Goal: Transaction & Acquisition: Obtain resource

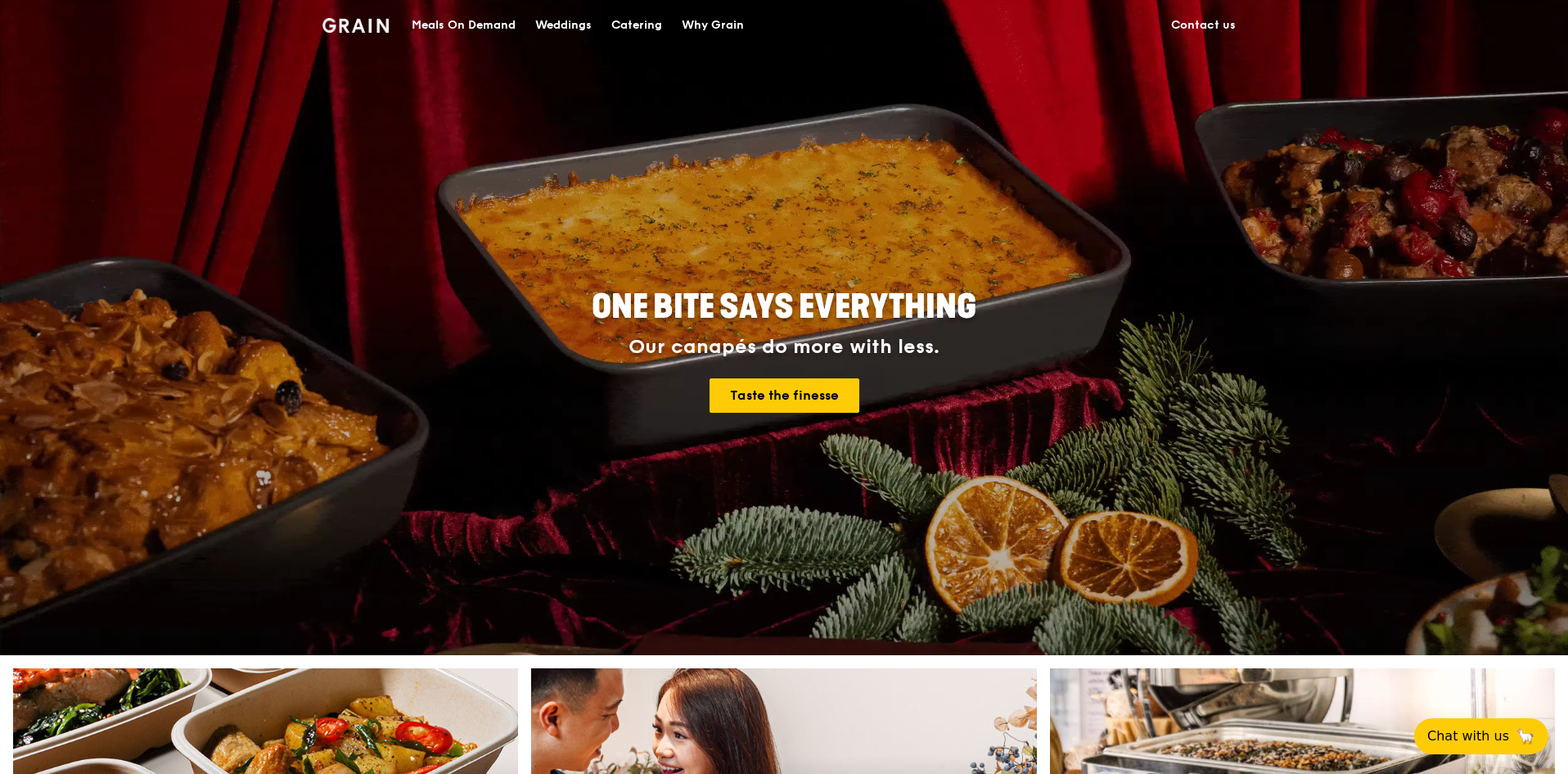
click at [635, 21] on div "Catering" at bounding box center [636, 25] width 51 height 49
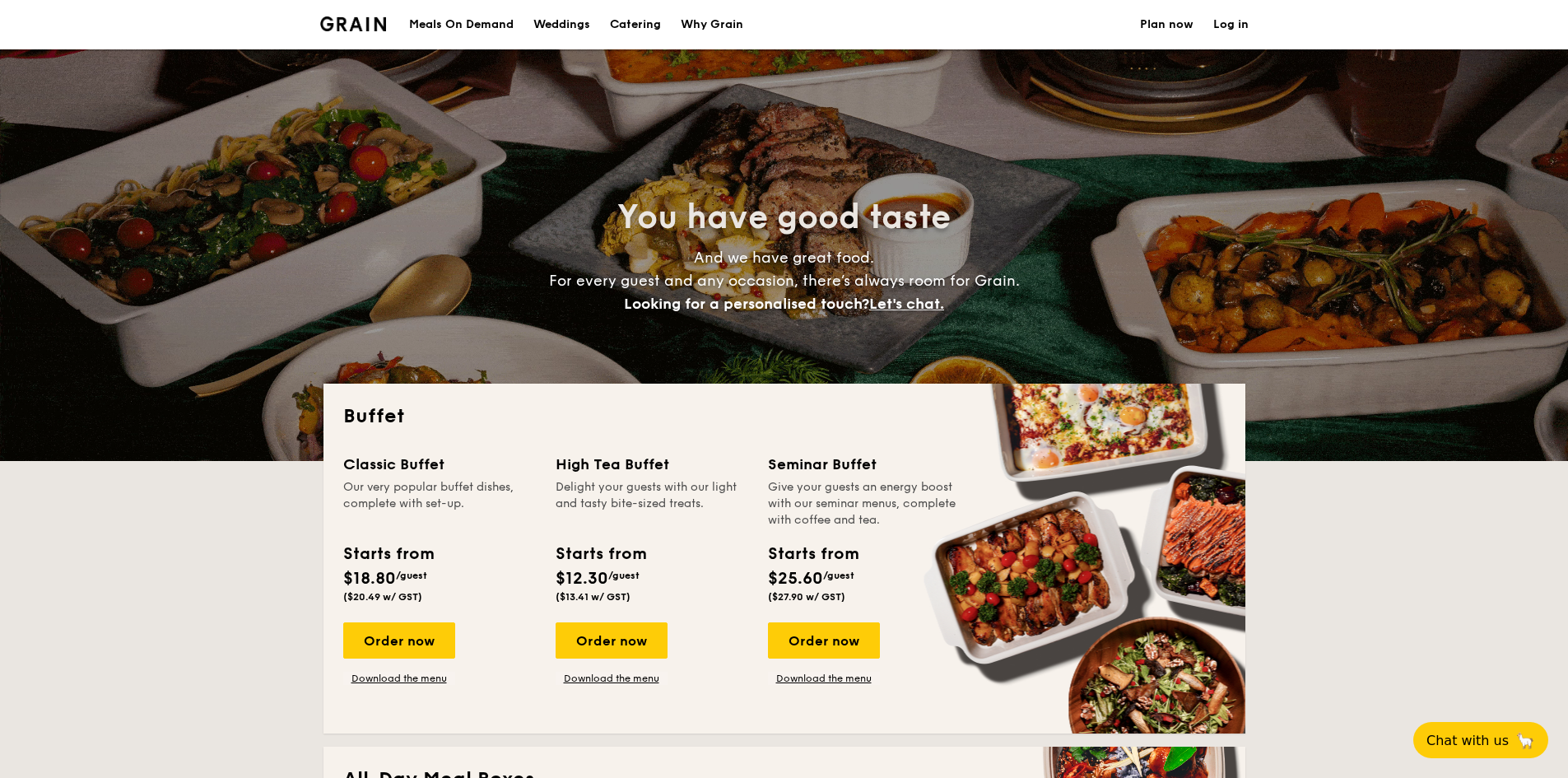
select select
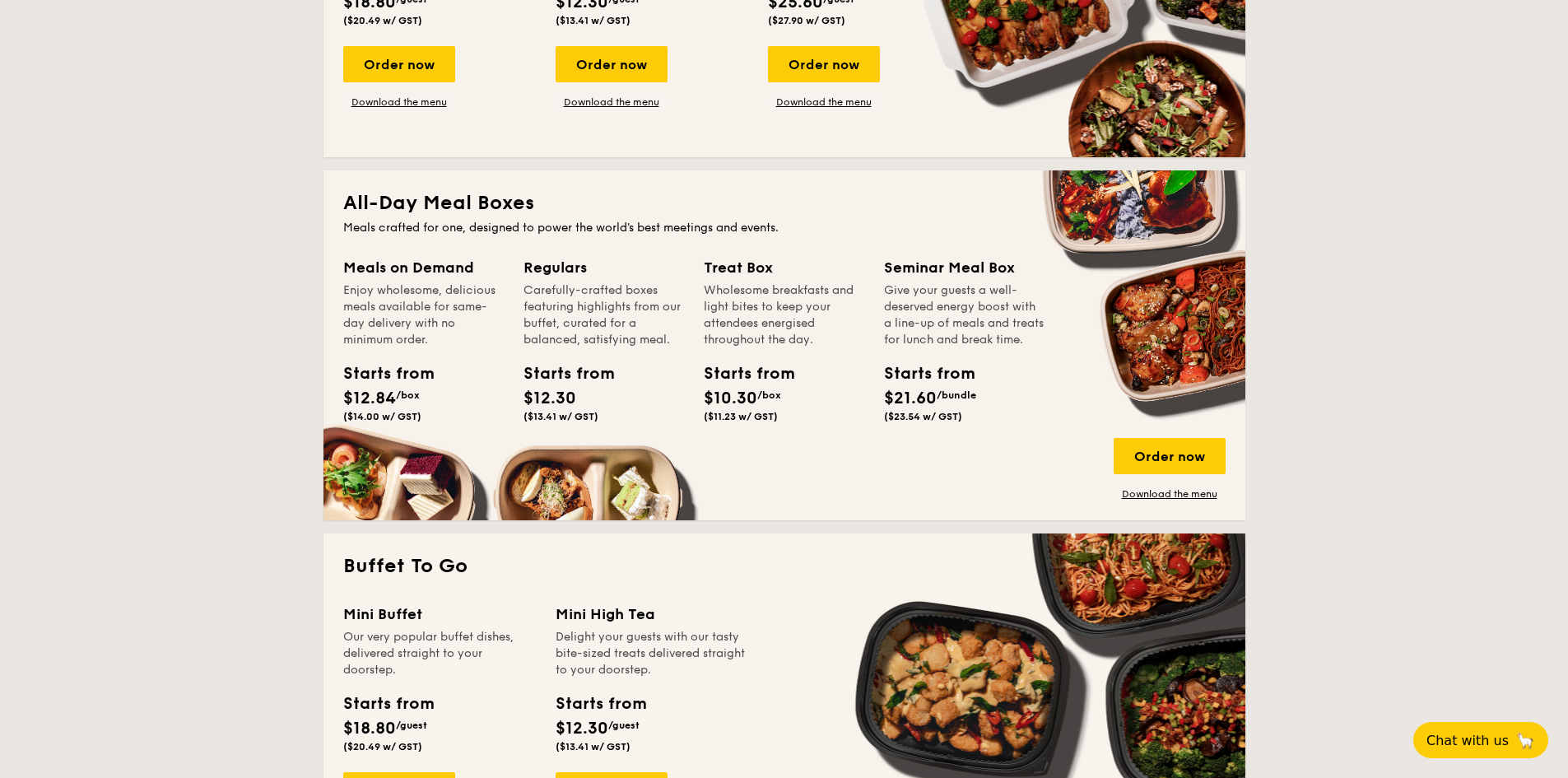
scroll to position [411, 0]
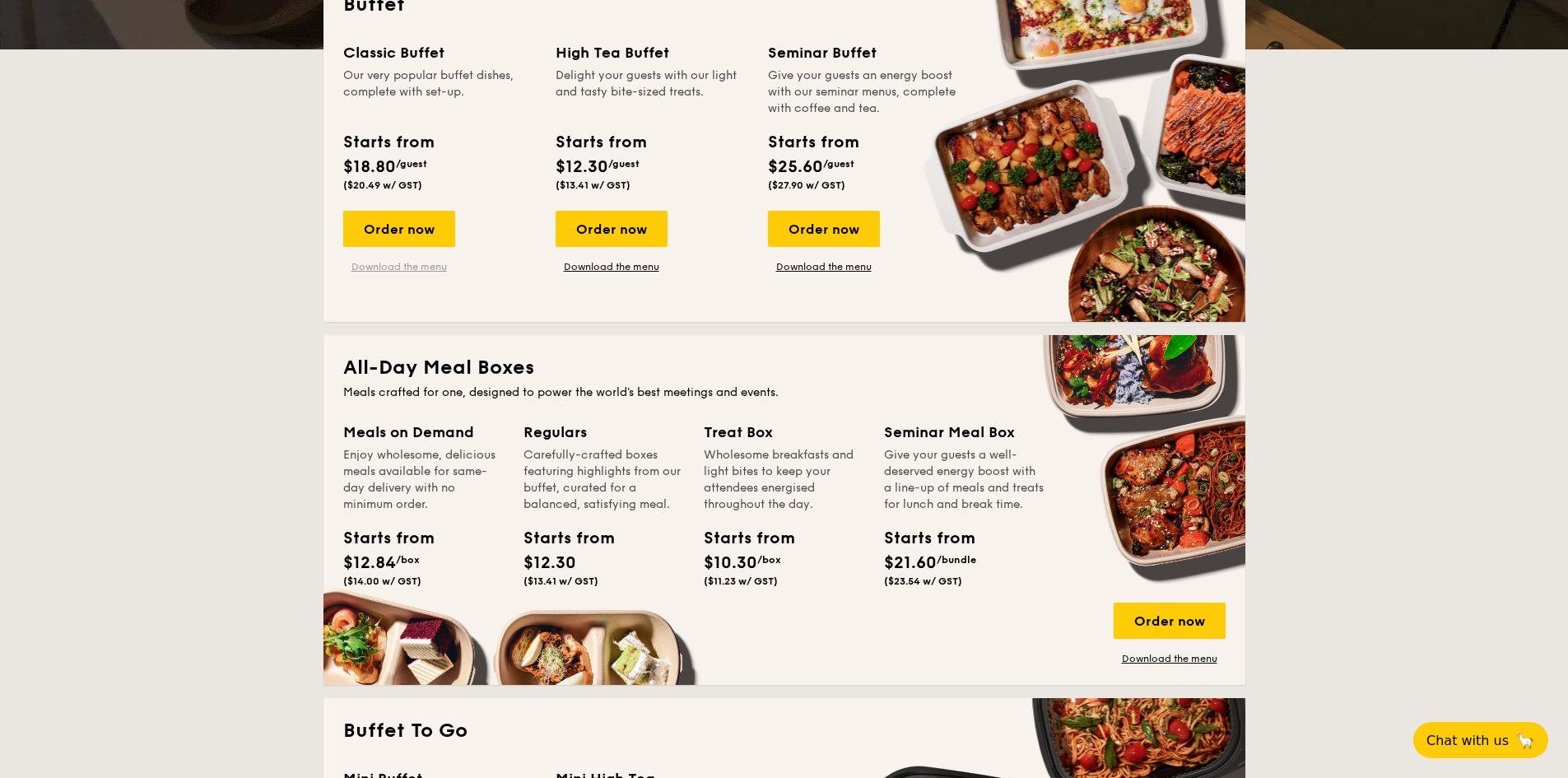
click at [425, 263] on link "Download the menu" at bounding box center [399, 267] width 112 height 13
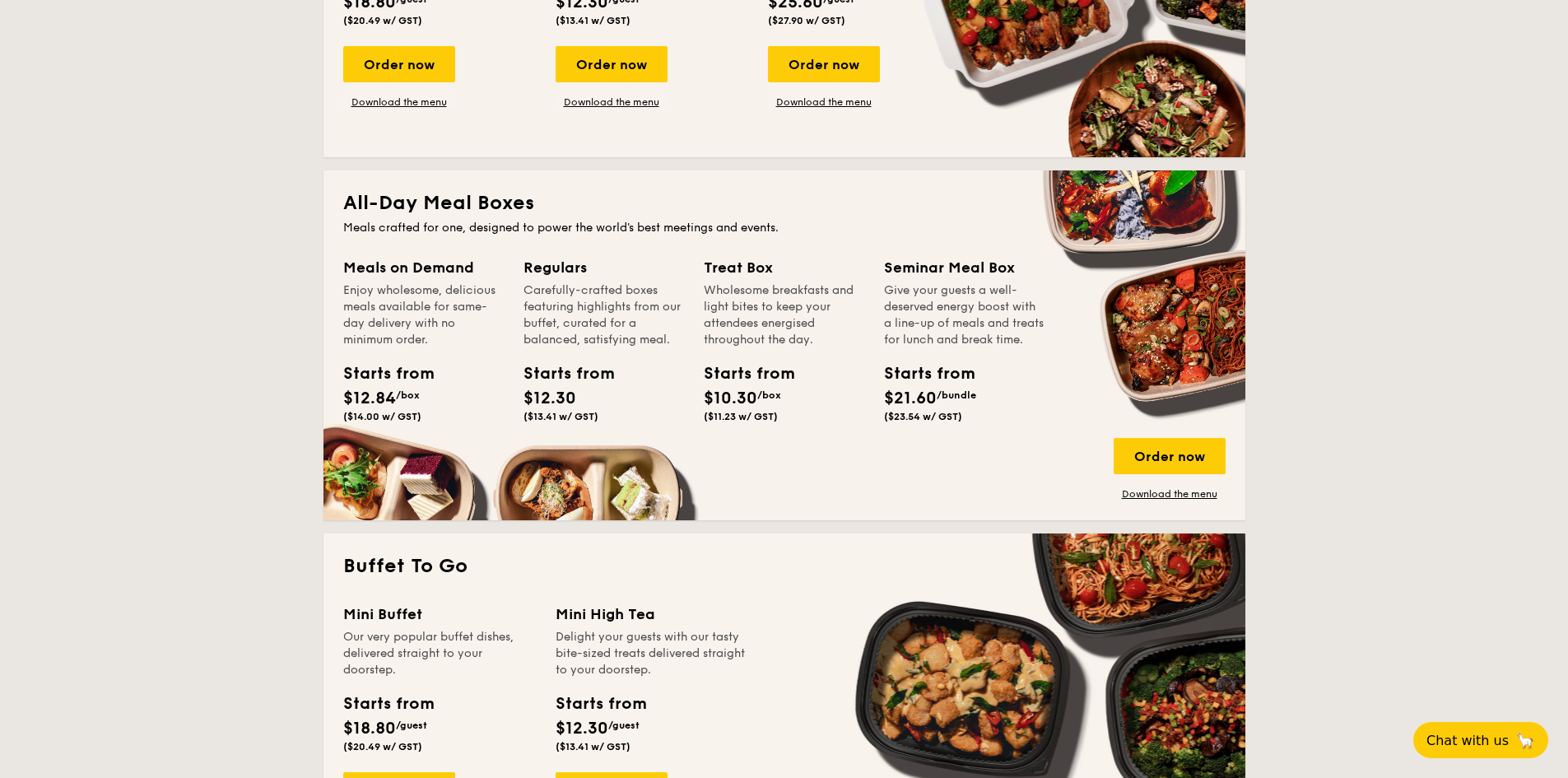
scroll to position [658, 0]
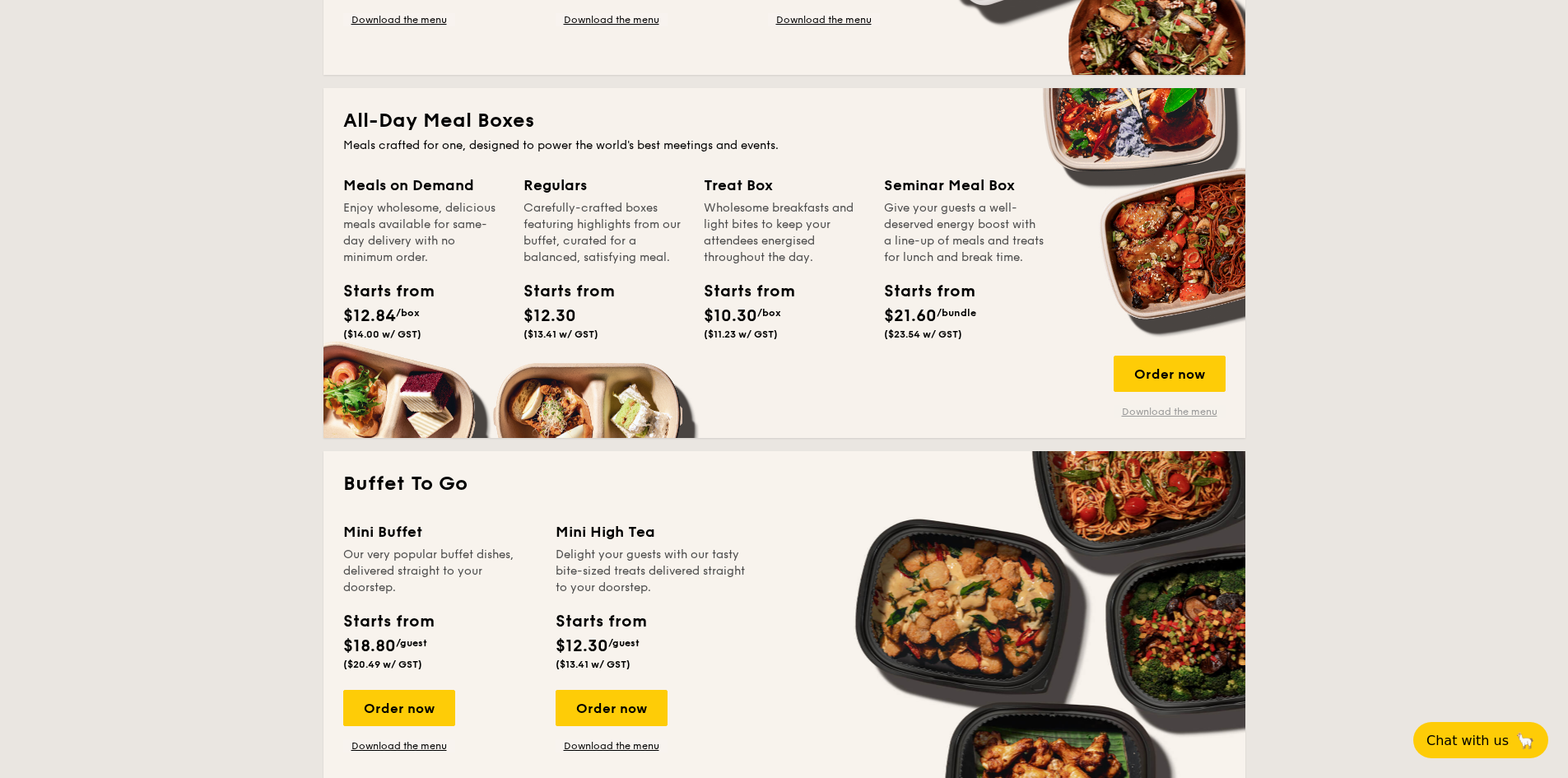
click at [1186, 411] on link "Download the menu" at bounding box center [1170, 411] width 112 height 13
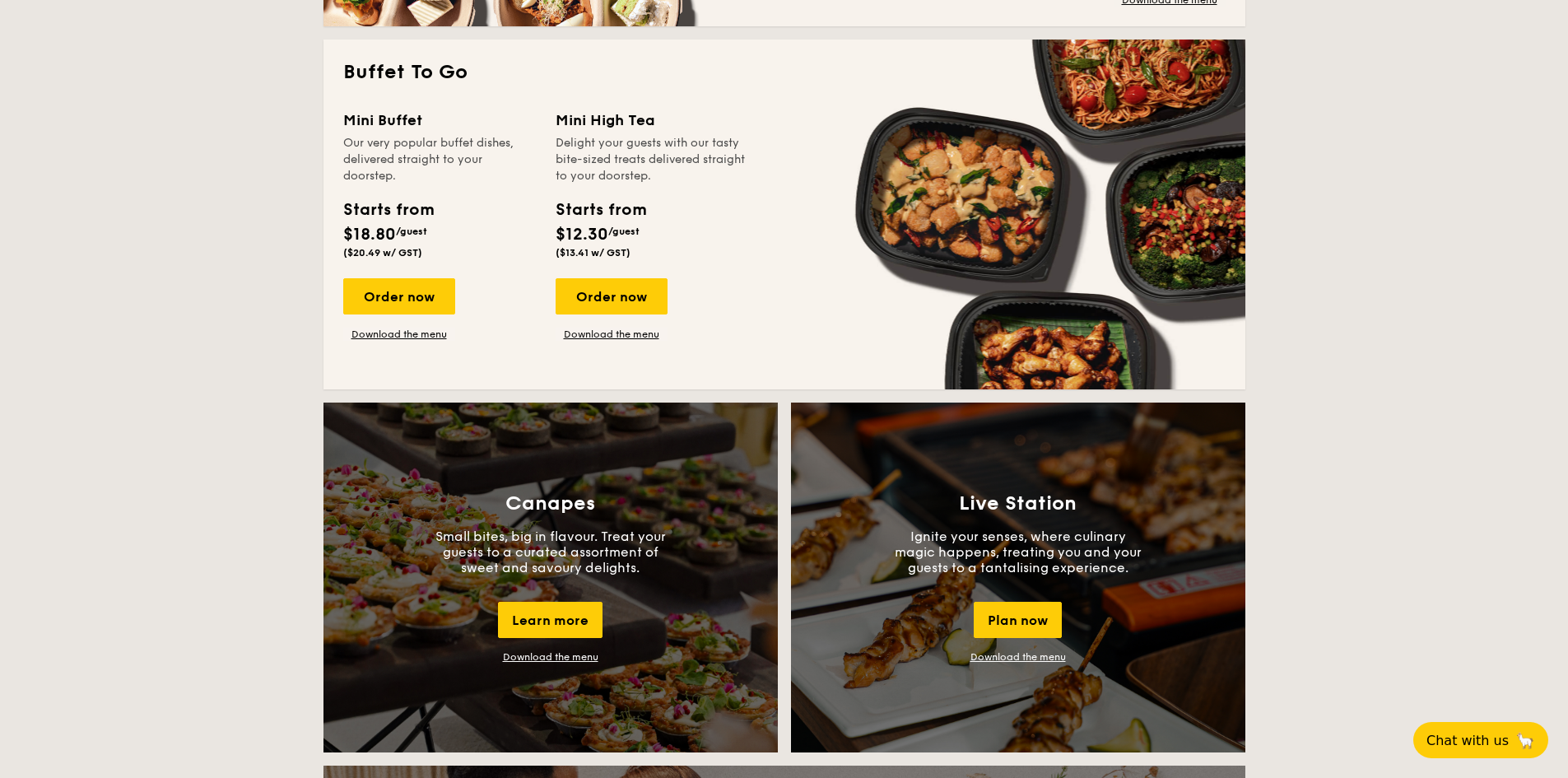
scroll to position [988, 0]
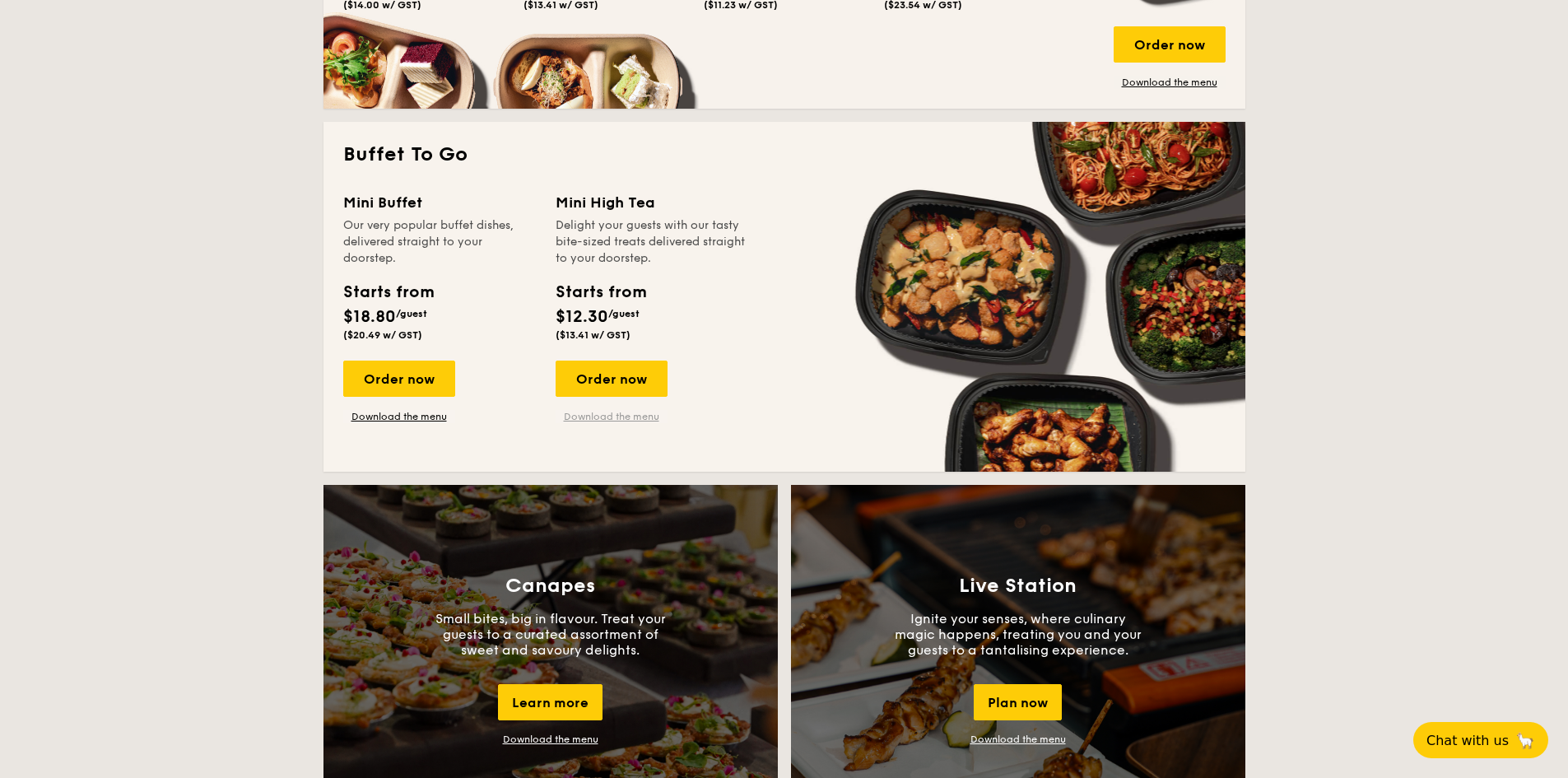
click at [629, 419] on link "Download the menu" at bounding box center [612, 416] width 112 height 13
click at [1486, 743] on span "Chat with us" at bounding box center [1467, 739] width 86 height 16
